Goal: Information Seeking & Learning: Compare options

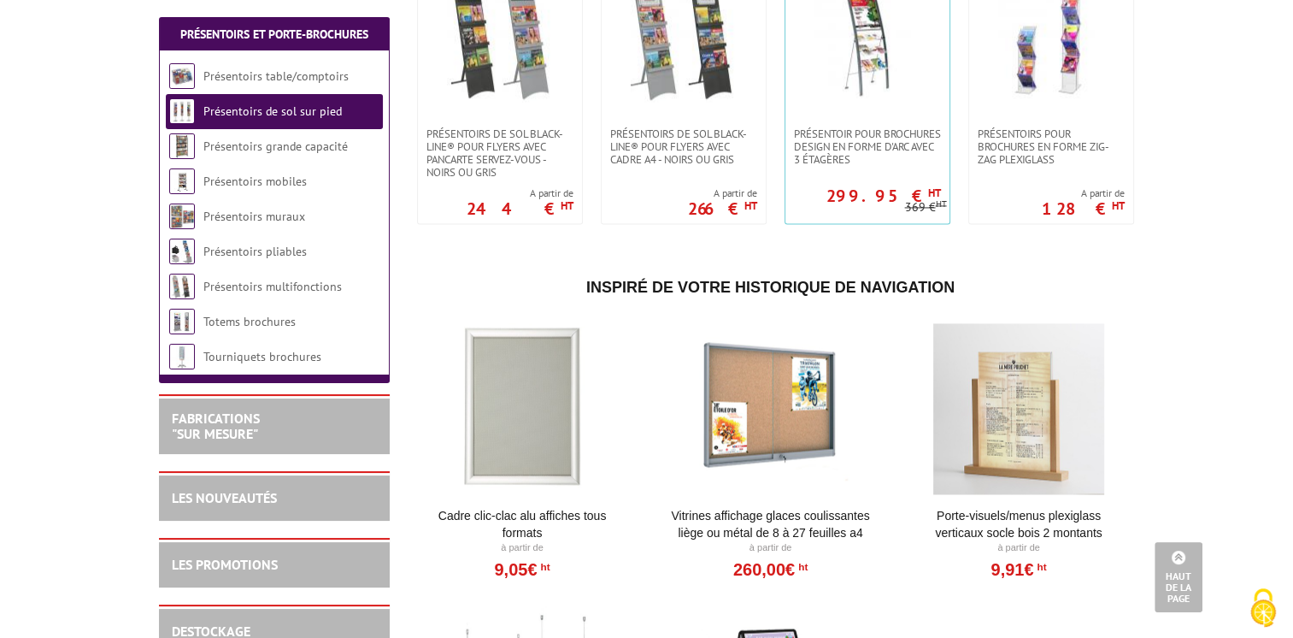
scroll to position [2675, 0]
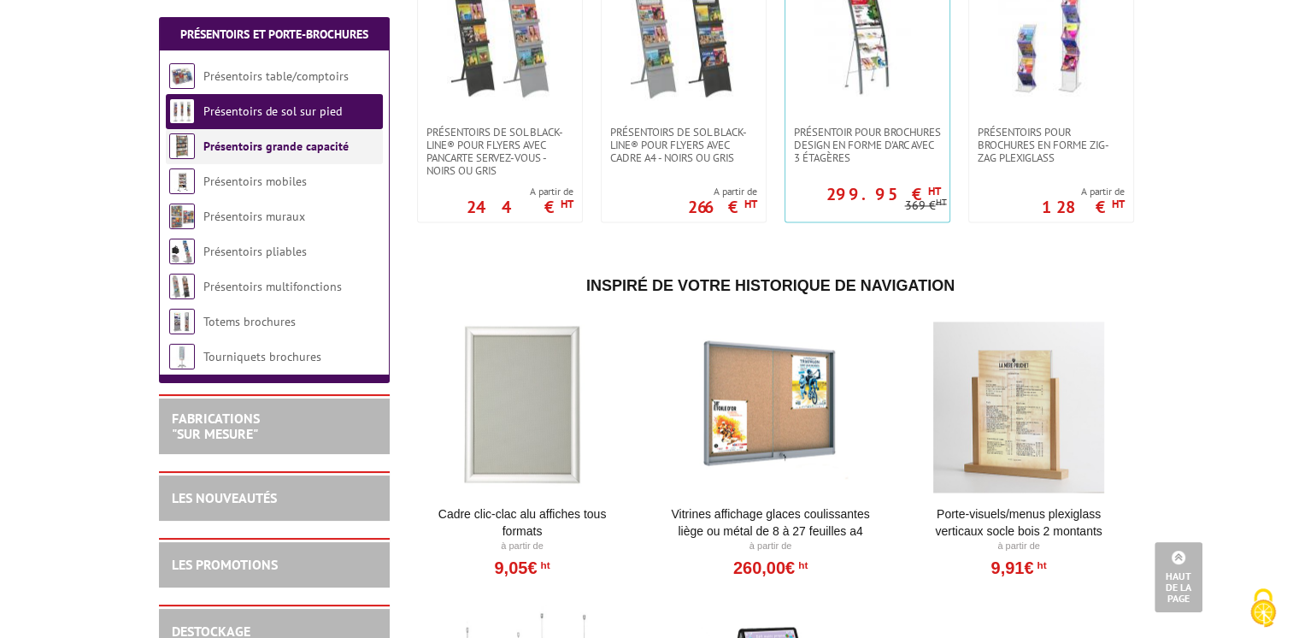
click at [304, 140] on link "Présentoirs grande capacité" at bounding box center [275, 145] width 145 height 15
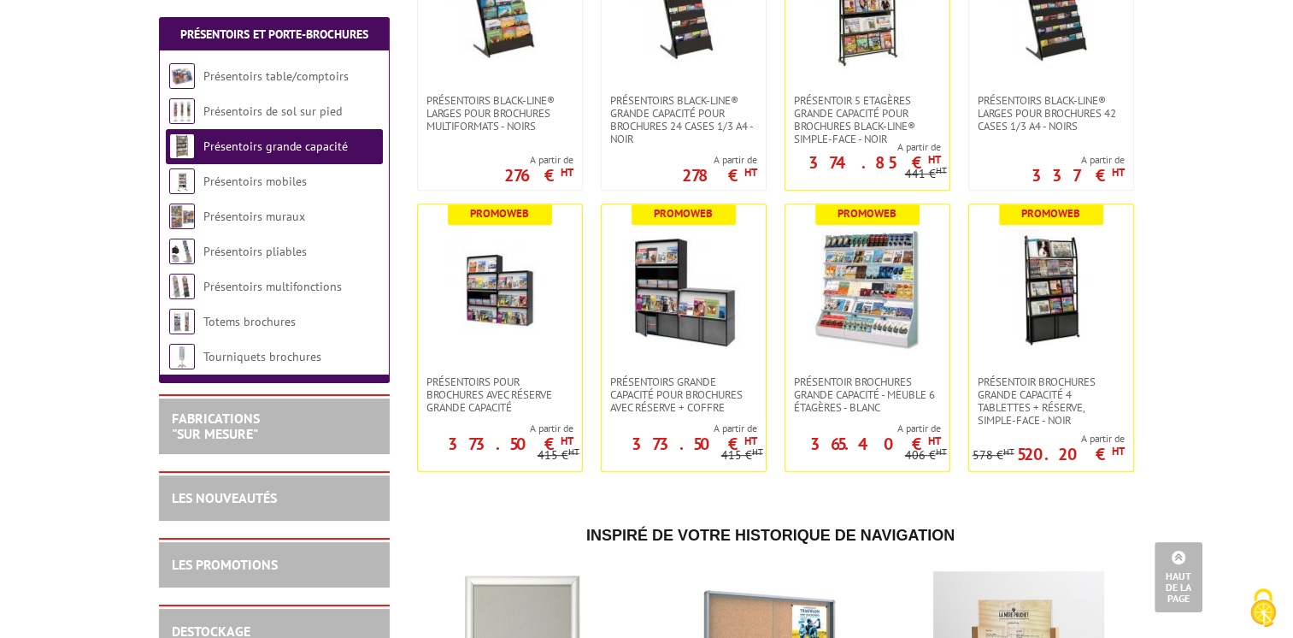
scroll to position [557, 0]
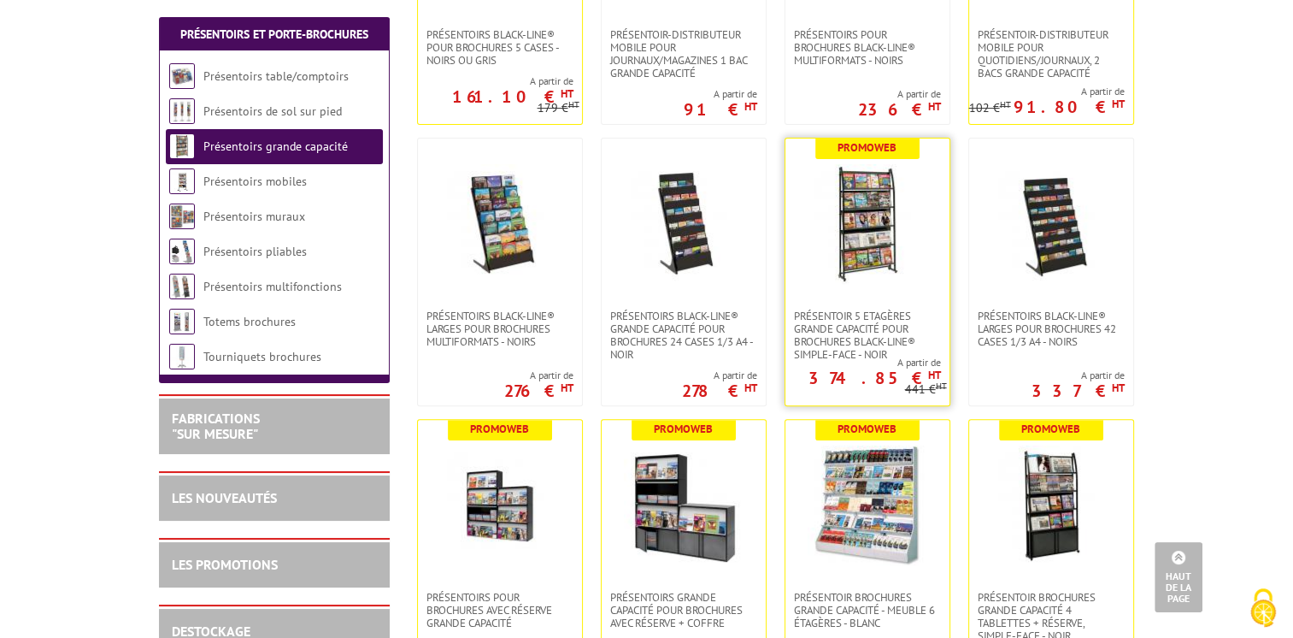
click at [892, 207] on img at bounding box center [868, 224] width 120 height 120
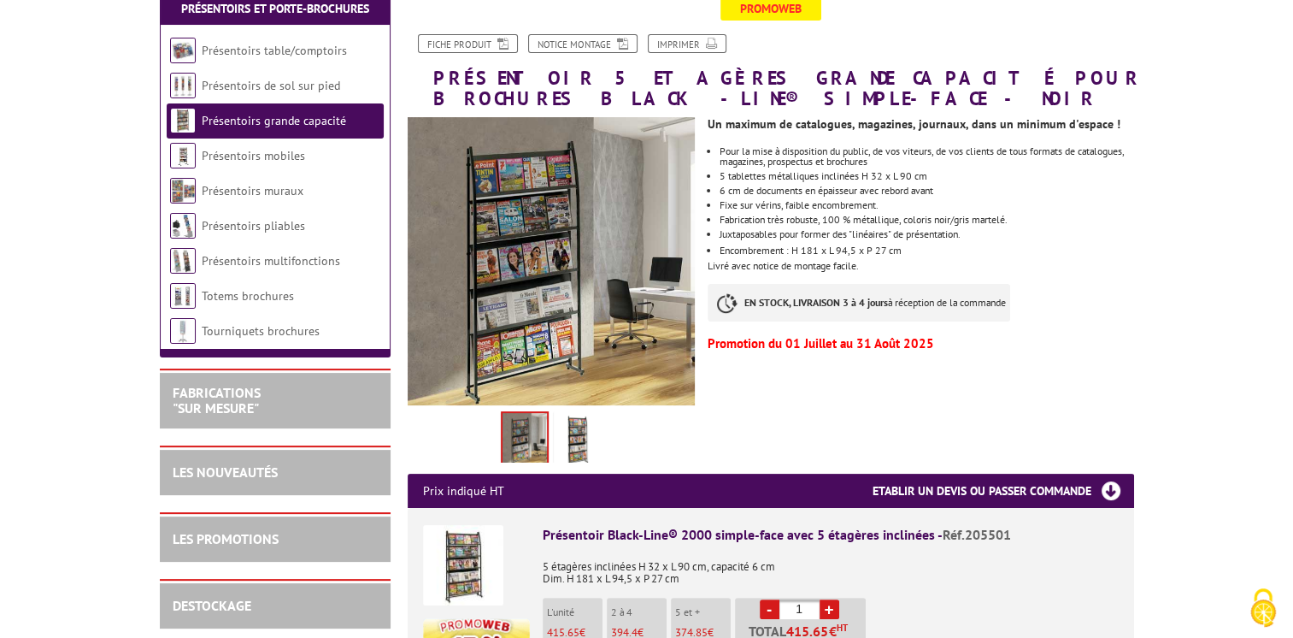
scroll to position [294, 0]
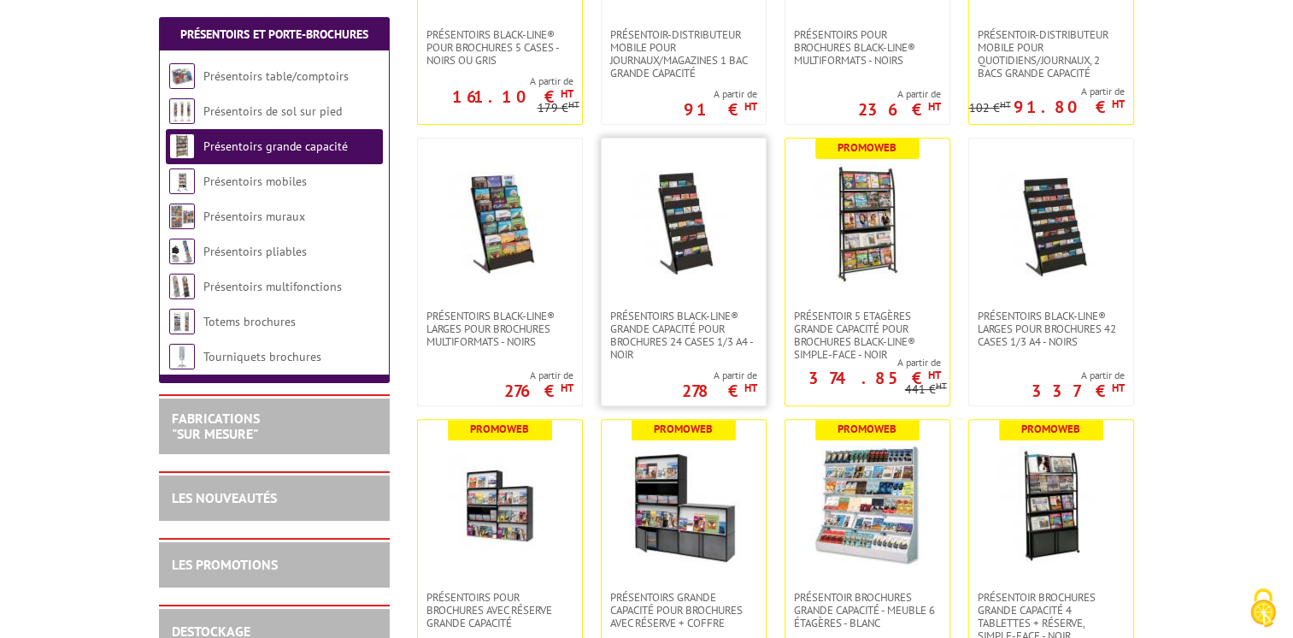
click at [731, 246] on img at bounding box center [684, 224] width 120 height 120
click at [468, 278] on img at bounding box center [500, 224] width 120 height 120
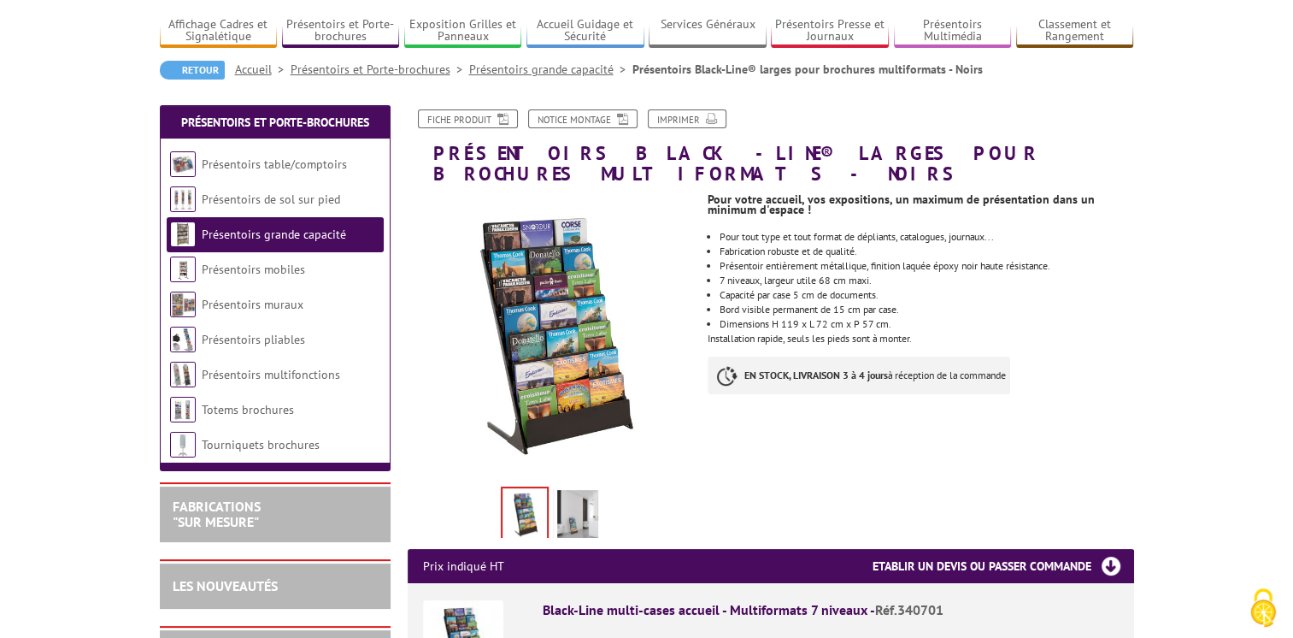
scroll to position [113, 0]
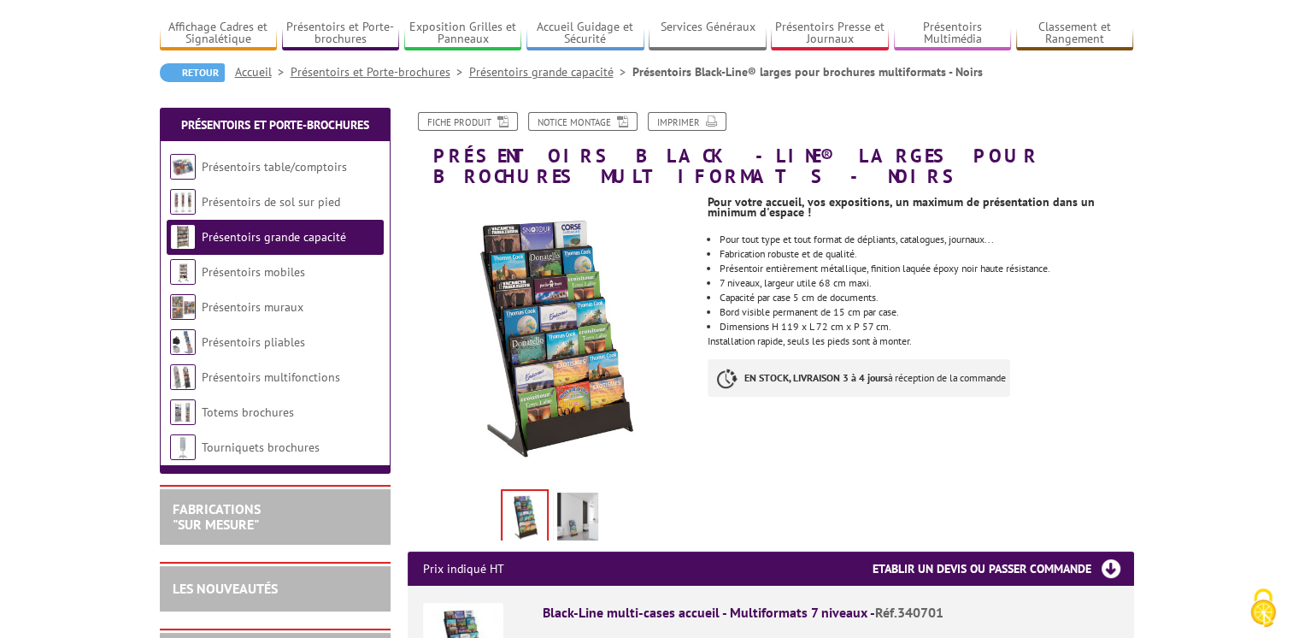
click at [581, 509] on img at bounding box center [577, 518] width 41 height 53
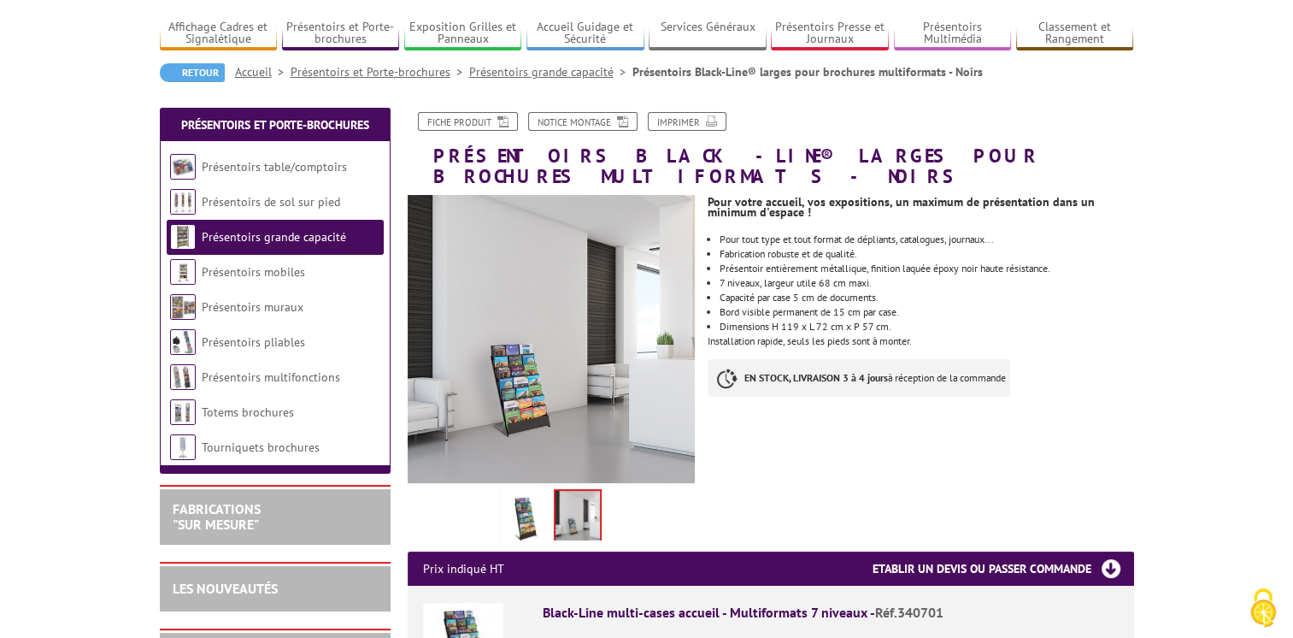
click at [522, 500] on img at bounding box center [524, 518] width 41 height 53
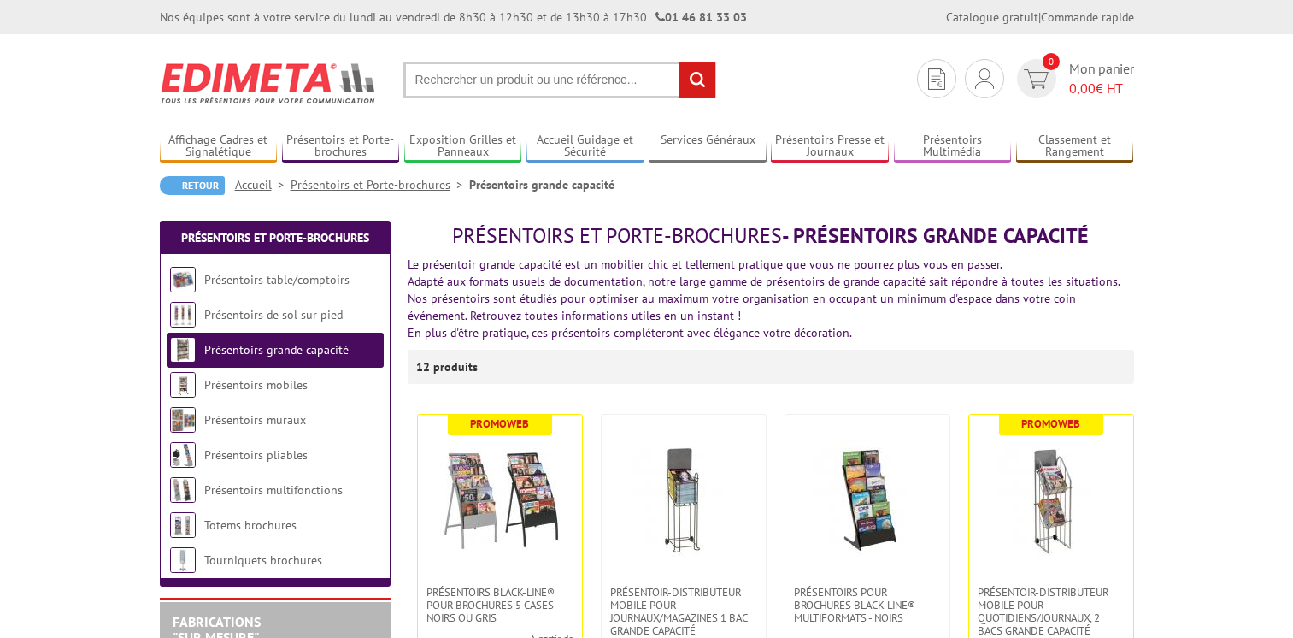
scroll to position [557, 0]
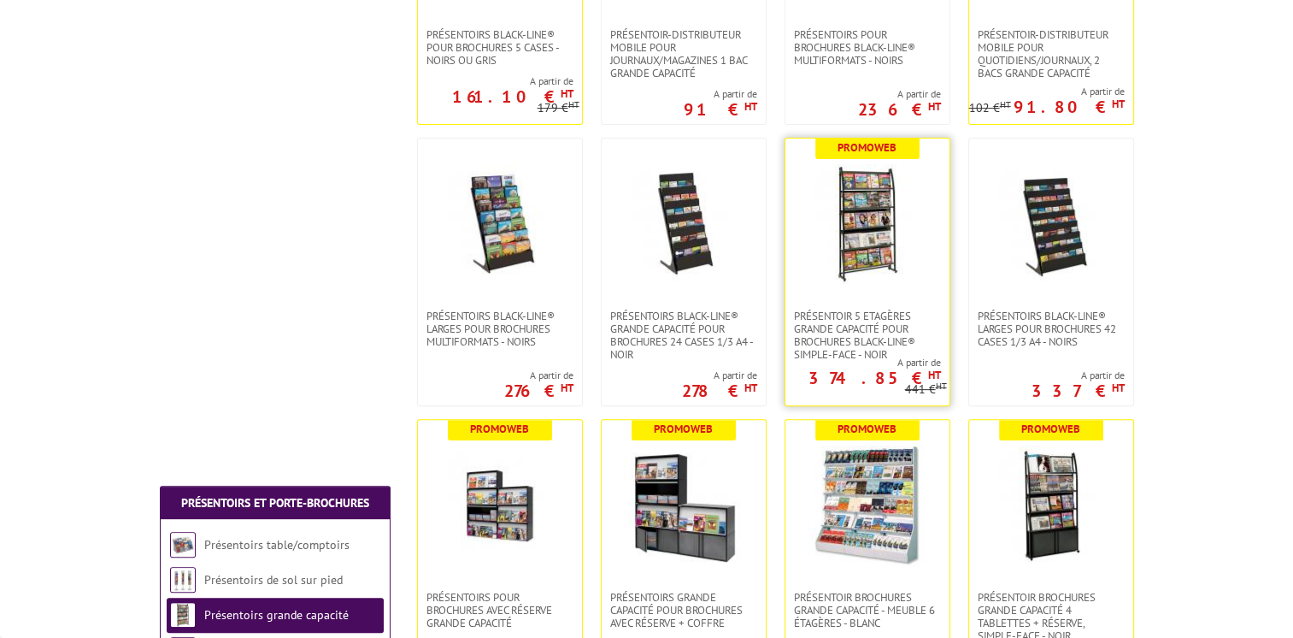
click at [895, 228] on img at bounding box center [868, 224] width 120 height 120
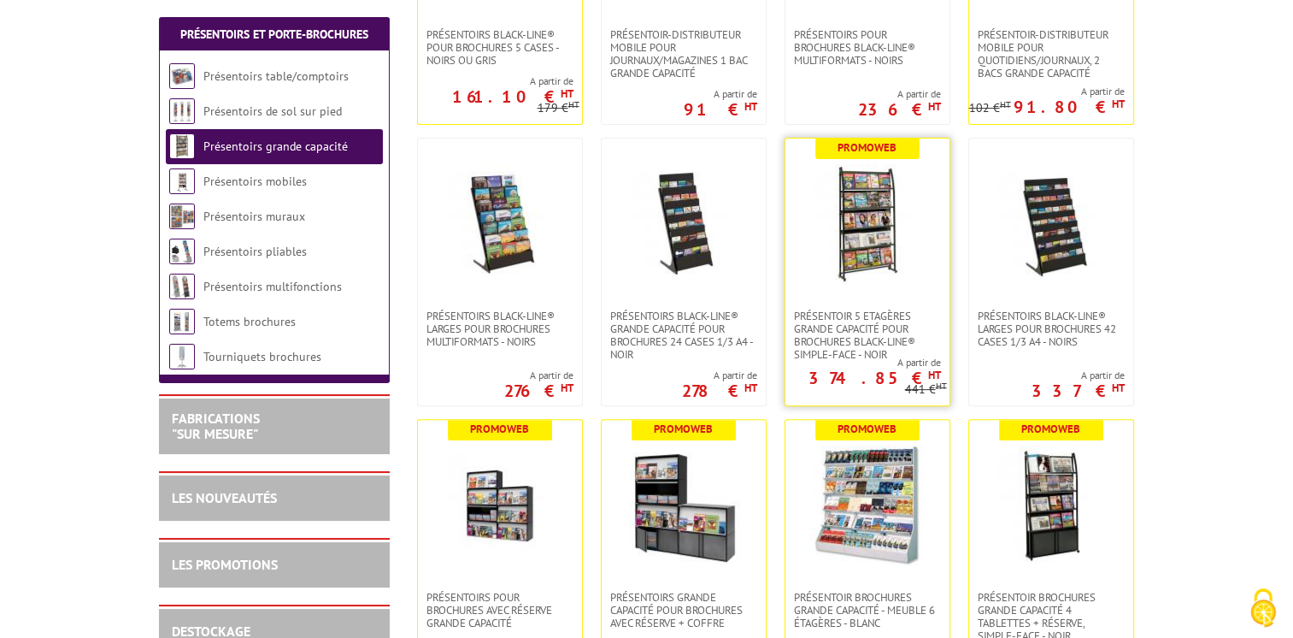
scroll to position [0, 0]
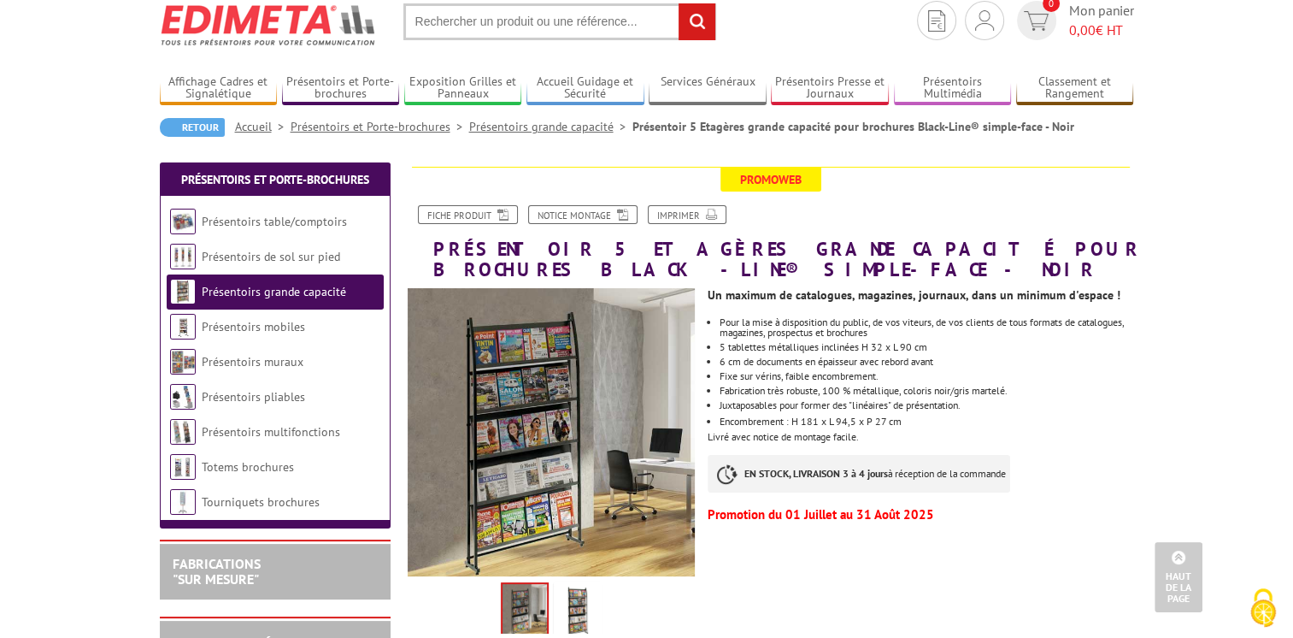
scroll to position [55, 0]
